Goal: Browse casually: Explore the website without a specific task or goal

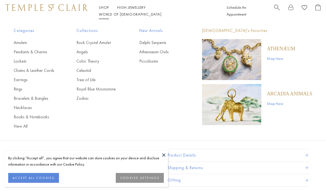
scroll to position [37, 0]
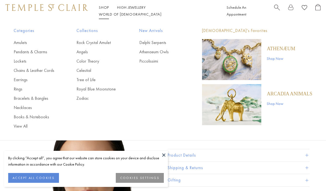
click at [85, 99] on link "Zodiac" at bounding box center [96, 98] width 41 height 6
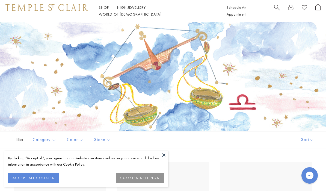
click at [38, 177] on button "ACCEPT ALL COOKIES" at bounding box center [33, 178] width 51 height 10
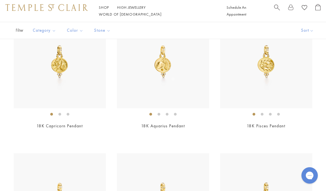
scroll to position [273, 0]
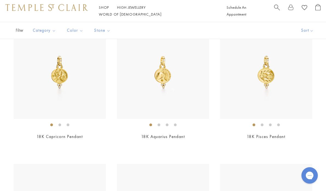
click at [61, 76] on img at bounding box center [60, 72] width 92 height 92
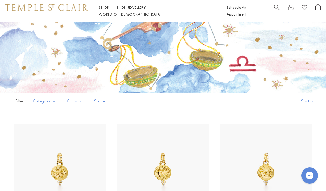
scroll to position [0, 0]
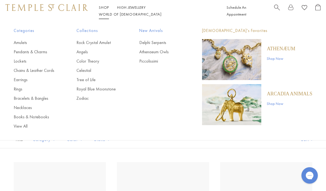
click at [106, 40] on link "Rock Crystal Amulet" at bounding box center [96, 43] width 41 height 6
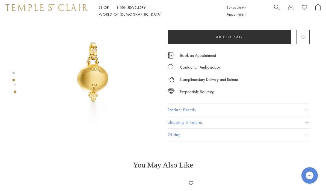
scroll to position [126, 0]
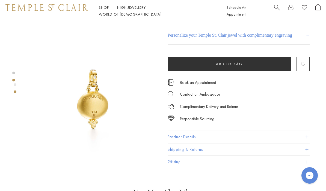
click at [305, 136] on span at bounding box center [306, 136] width 3 height 3
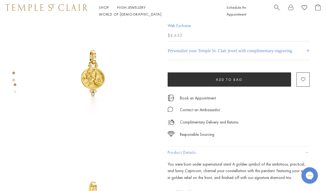
scroll to position [0, 0]
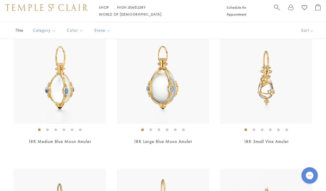
scroll to position [266, 0]
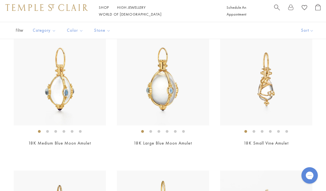
click at [165, 86] on img at bounding box center [163, 79] width 92 height 92
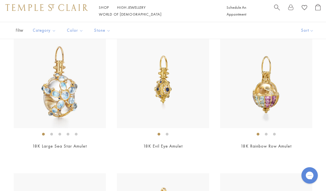
scroll to position [2191, 0]
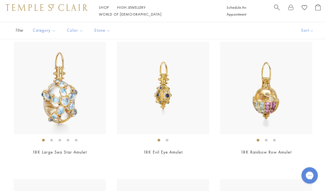
click at [63, 94] on img at bounding box center [60, 88] width 92 height 92
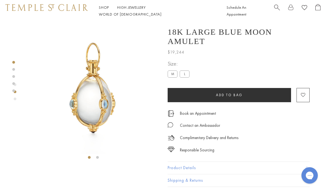
click at [169, 70] on label "M" at bounding box center [173, 73] width 10 height 7
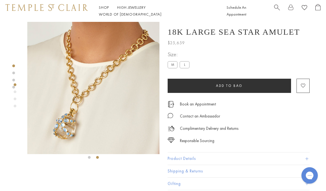
click at [171, 65] on label "M" at bounding box center [173, 64] width 10 height 7
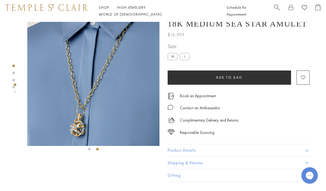
scroll to position [6, 0]
